Goal: Task Accomplishment & Management: Manage account settings

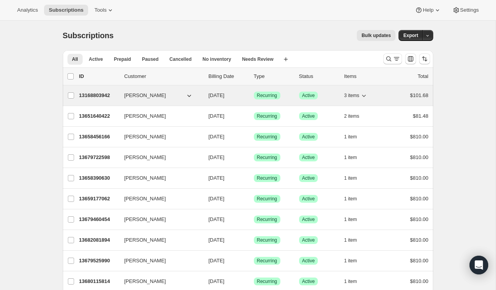
click at [142, 95] on span "[PERSON_NAME]" at bounding box center [145, 96] width 42 height 8
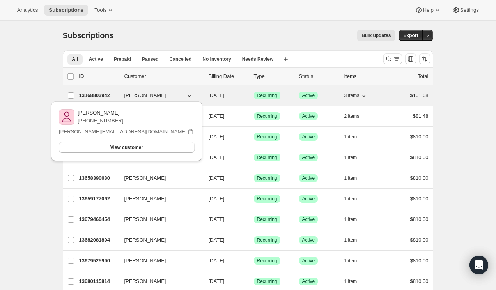
click at [108, 95] on p "13168803942" at bounding box center [98, 96] width 39 height 8
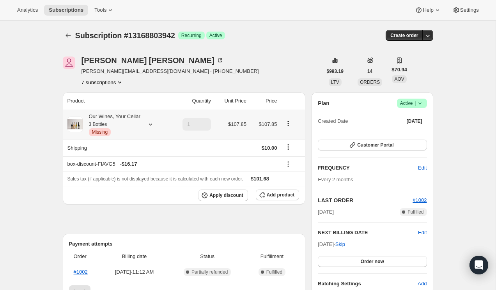
click at [289, 125] on icon "Product actions" at bounding box center [288, 124] width 8 height 8
click at [287, 139] on span "Edit box" at bounding box center [288, 139] width 18 height 6
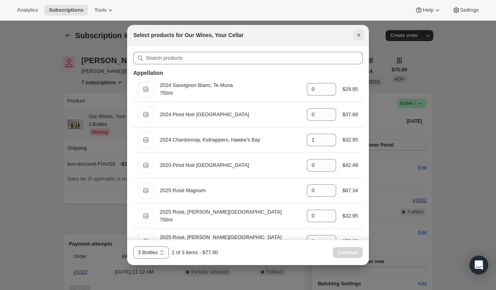
click at [358, 37] on icon "Close" at bounding box center [359, 35] width 8 height 8
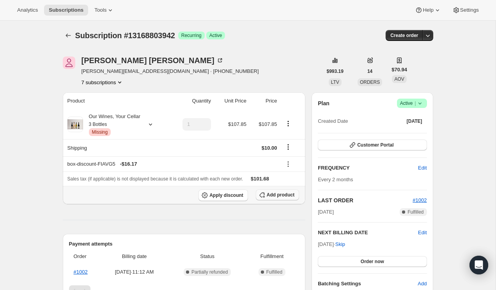
click at [280, 197] on span "Add product" at bounding box center [281, 195] width 28 height 6
click at [281, 197] on span "Add product" at bounding box center [281, 195] width 28 height 6
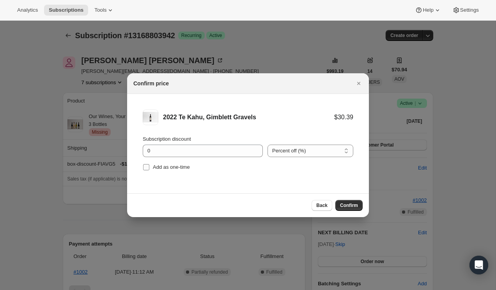
click at [175, 166] on span "Add as one-time" at bounding box center [171, 167] width 37 height 6
click at [149, 166] on input "Add as one-time" at bounding box center [146, 167] width 6 height 6
checkbox input "true"
click at [360, 85] on icon "Close" at bounding box center [359, 84] width 8 height 8
